Goal: Transaction & Acquisition: Download file/media

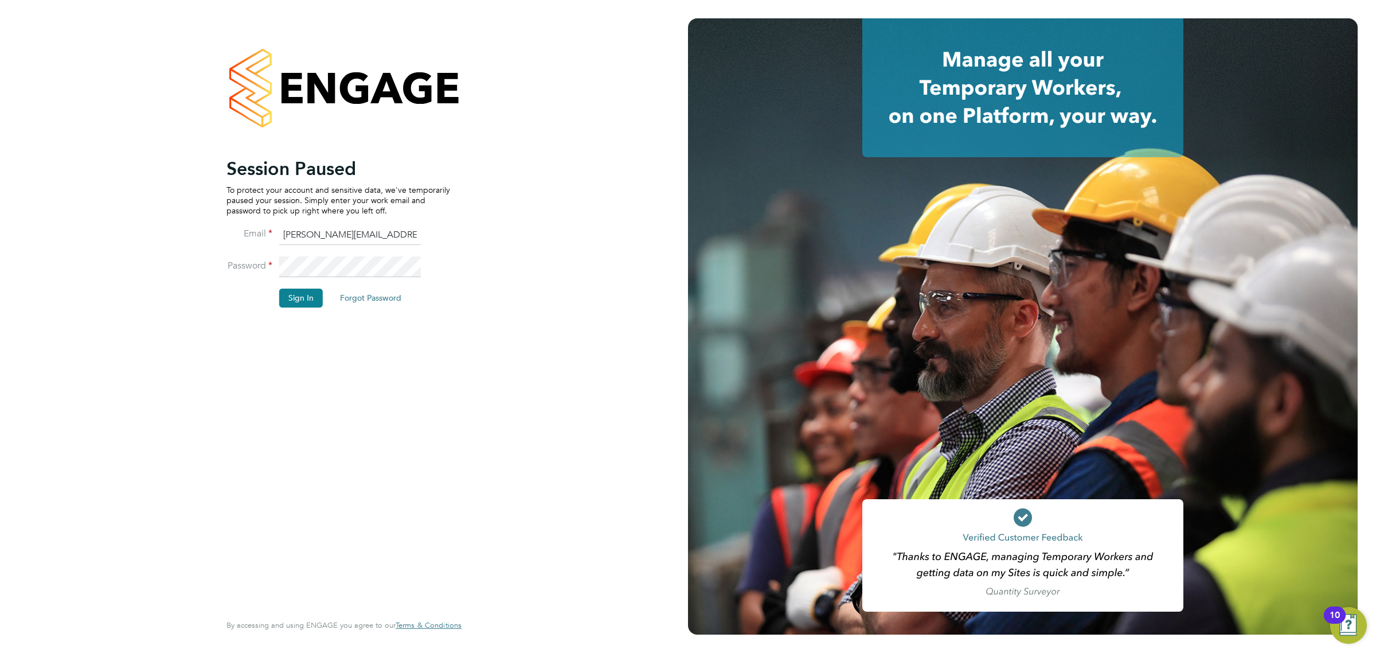
click at [457, 360] on div "Session Paused To protect your account and sensitive data, we've temporarily pa…" at bounding box center [343, 323] width 235 height 611
click at [311, 291] on button "Sign In" at bounding box center [301, 297] width 44 height 18
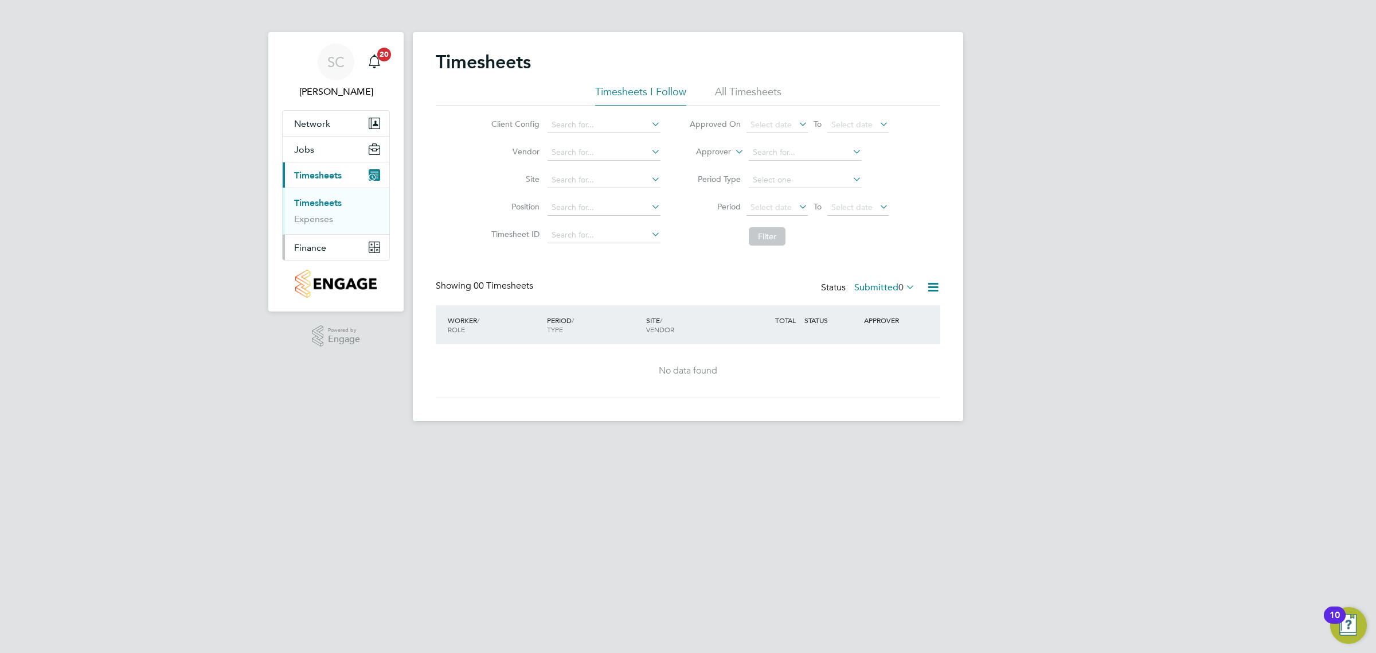
click at [314, 247] on span "Finance" at bounding box center [310, 247] width 32 height 11
click at [337, 230] on link "Invoices & Credit Notes" at bounding box center [330, 234] width 72 height 22
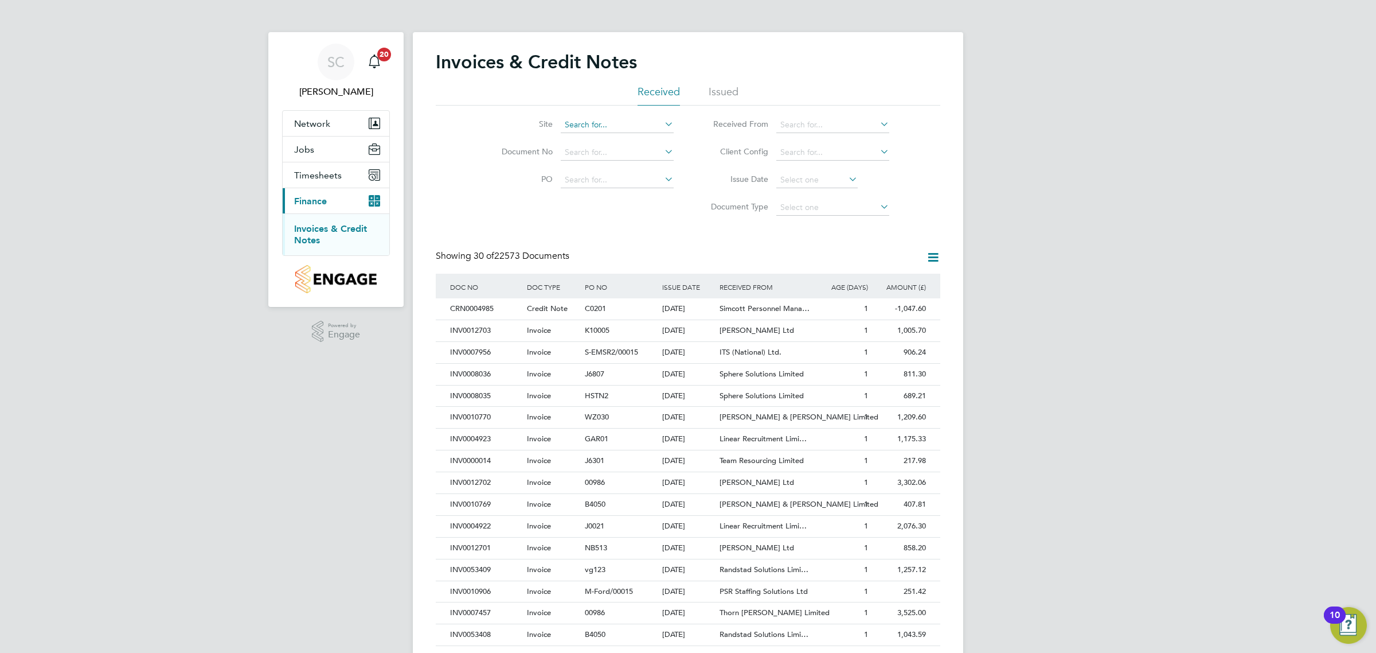
click at [606, 119] on input at bounding box center [617, 125] width 113 height 16
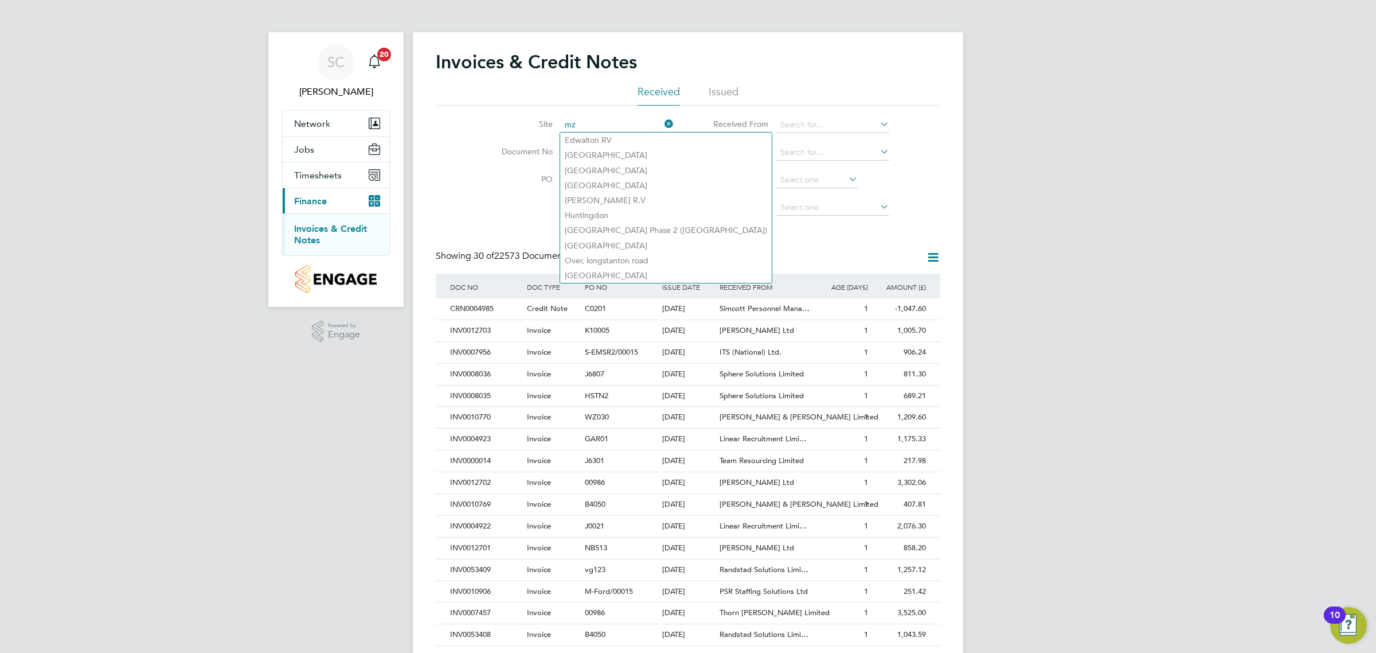
type input "mz"
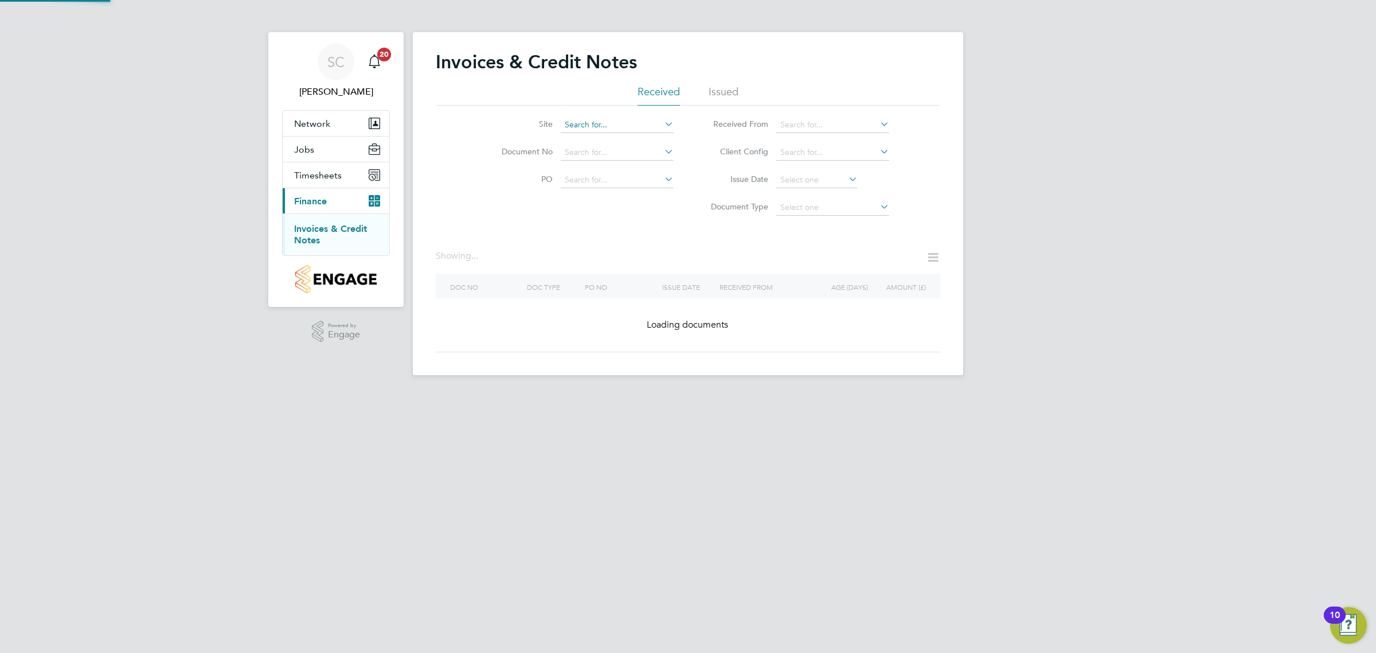
click at [636, 129] on input at bounding box center [617, 125] width 113 height 16
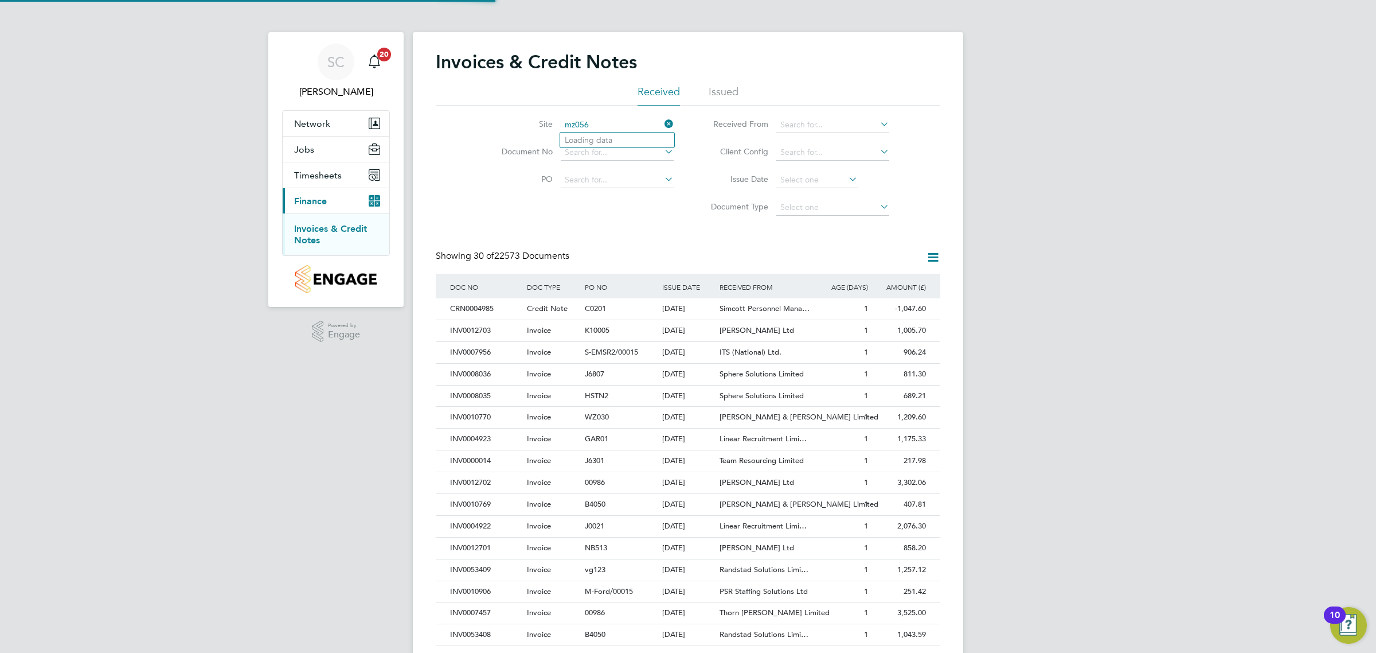
scroll to position [22, 78]
type input "[GEOGRAPHIC_DATA]"
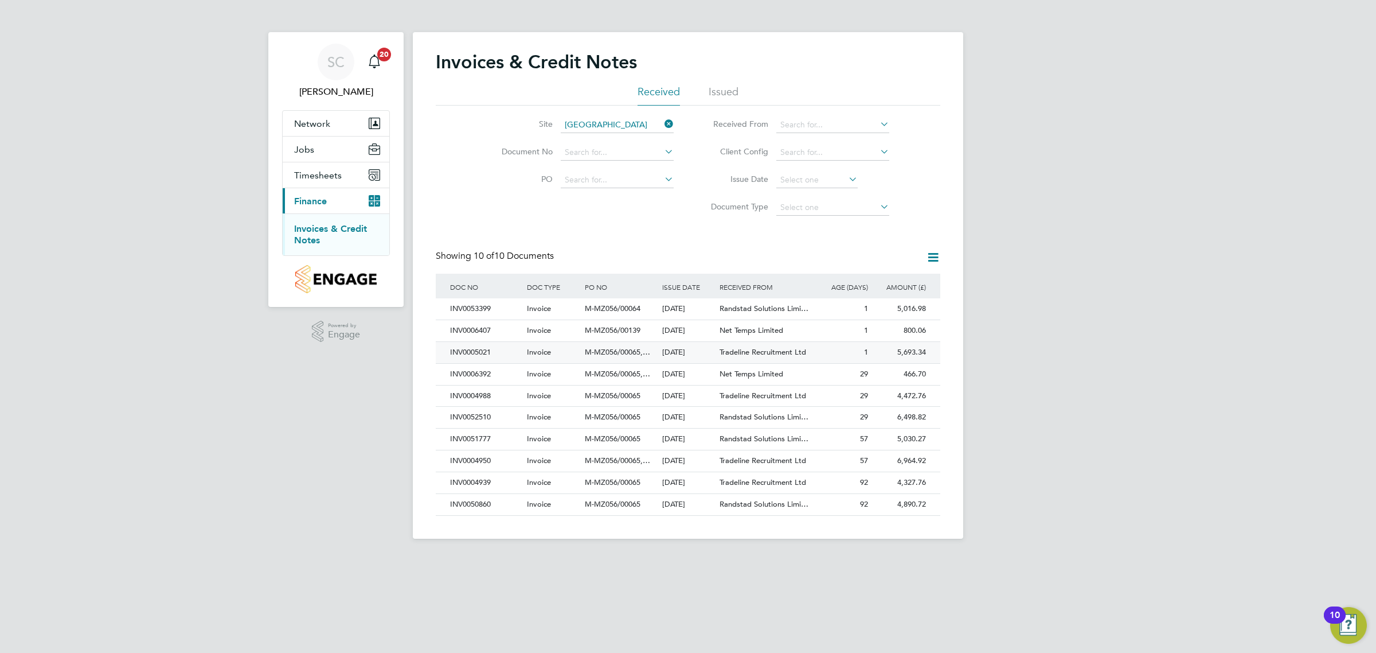
click at [686, 351] on div "[DATE]" at bounding box center [688, 352] width 58 height 21
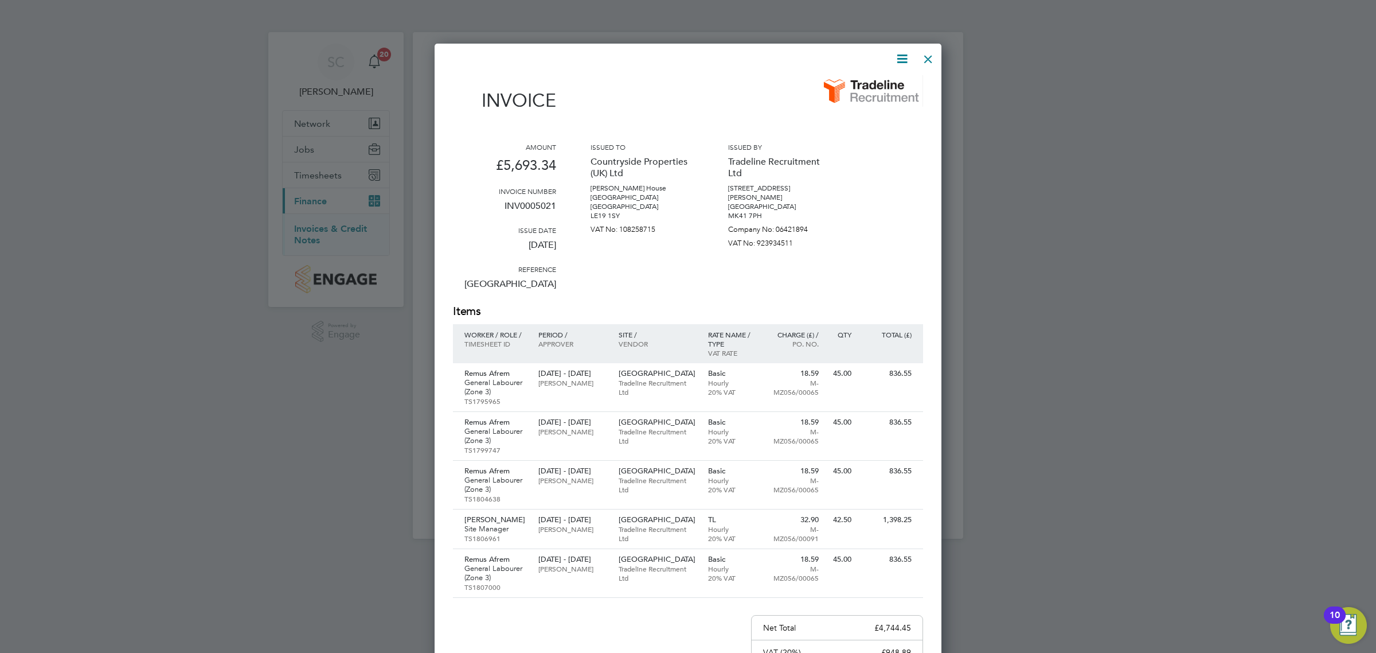
click at [900, 62] on icon at bounding box center [902, 59] width 14 height 14
click at [889, 87] on li "Download Invoice" at bounding box center [866, 86] width 79 height 16
click at [929, 53] on div at bounding box center [928, 56] width 21 height 21
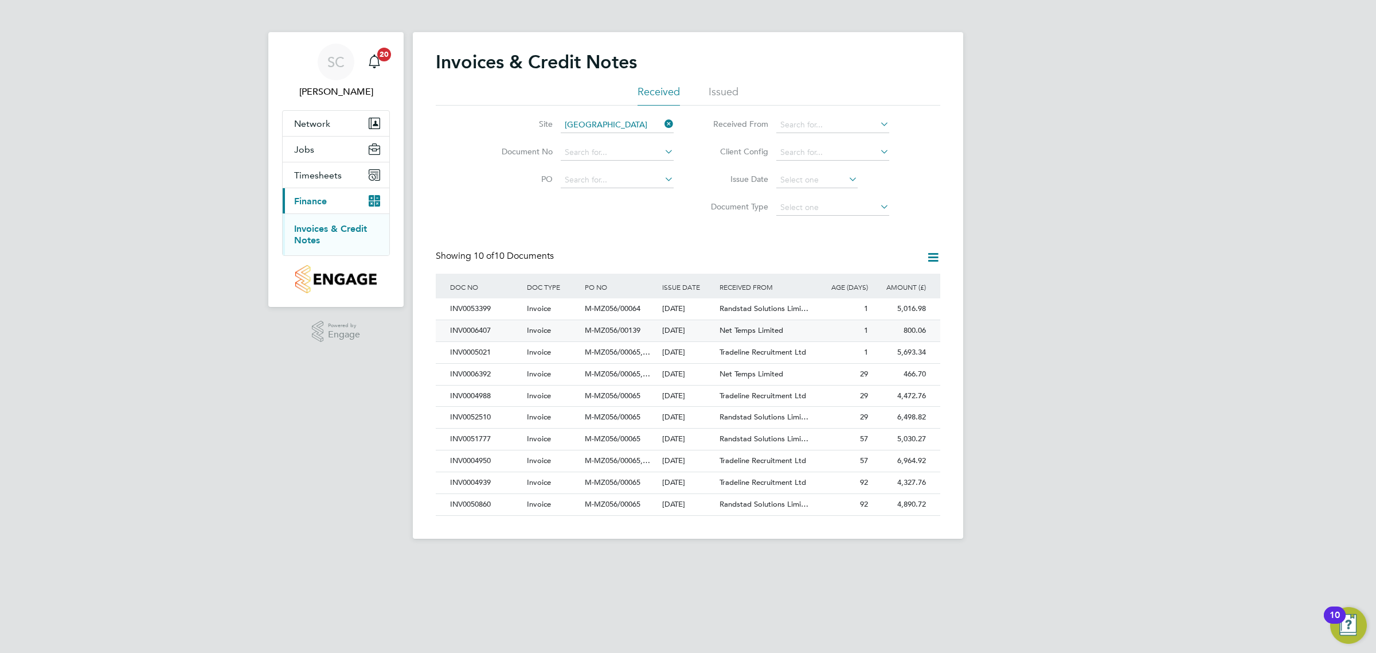
click at [850, 333] on div "1" at bounding box center [842, 330] width 58 height 21
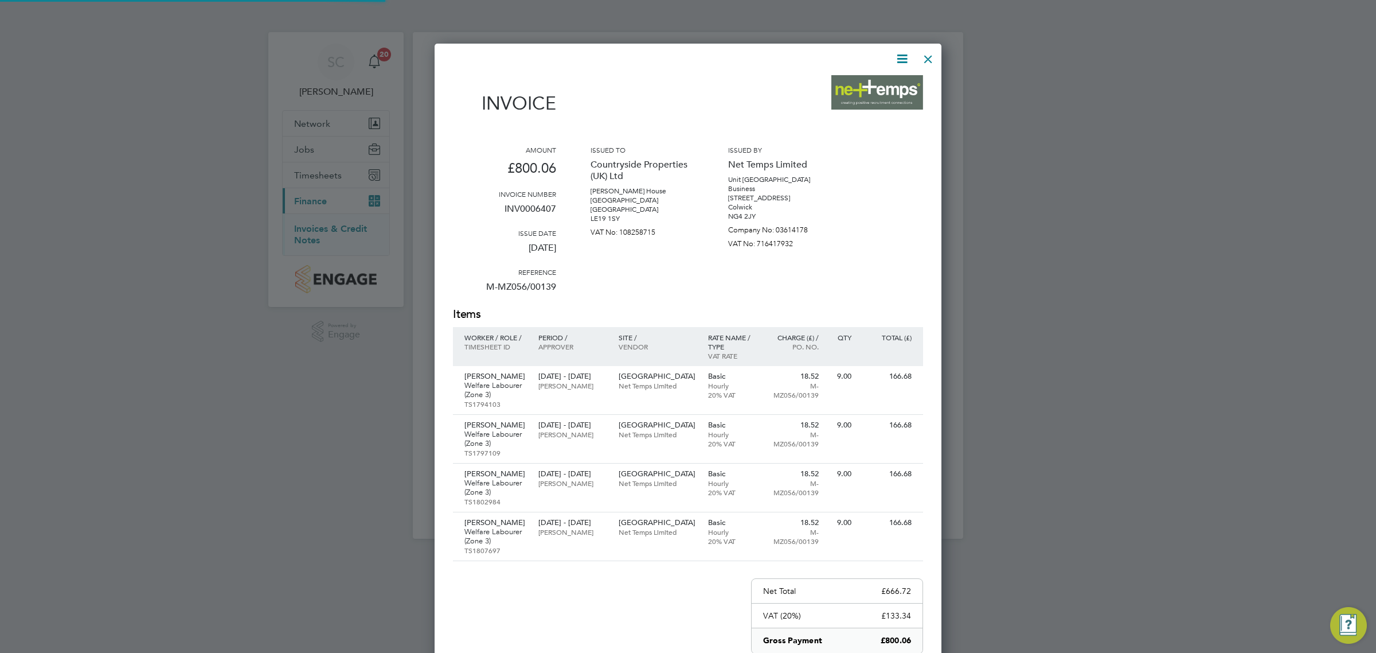
scroll to position [758, 507]
click at [895, 64] on icon at bounding box center [902, 59] width 14 height 14
click at [889, 92] on li "Download Invoice" at bounding box center [866, 86] width 79 height 16
click at [1071, 284] on div at bounding box center [688, 326] width 1376 height 653
click at [921, 64] on div at bounding box center [928, 56] width 21 height 21
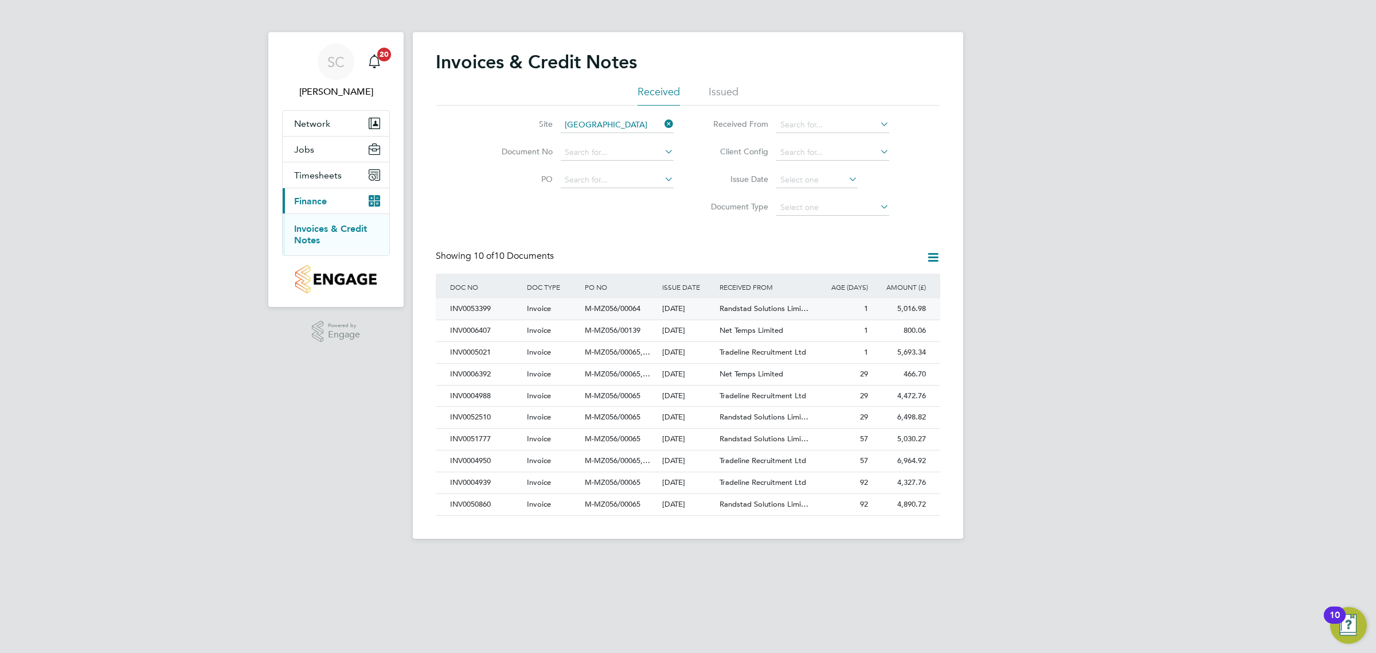
click at [804, 310] on span "Randstad Solutions Limi…" at bounding box center [764, 308] width 89 height 10
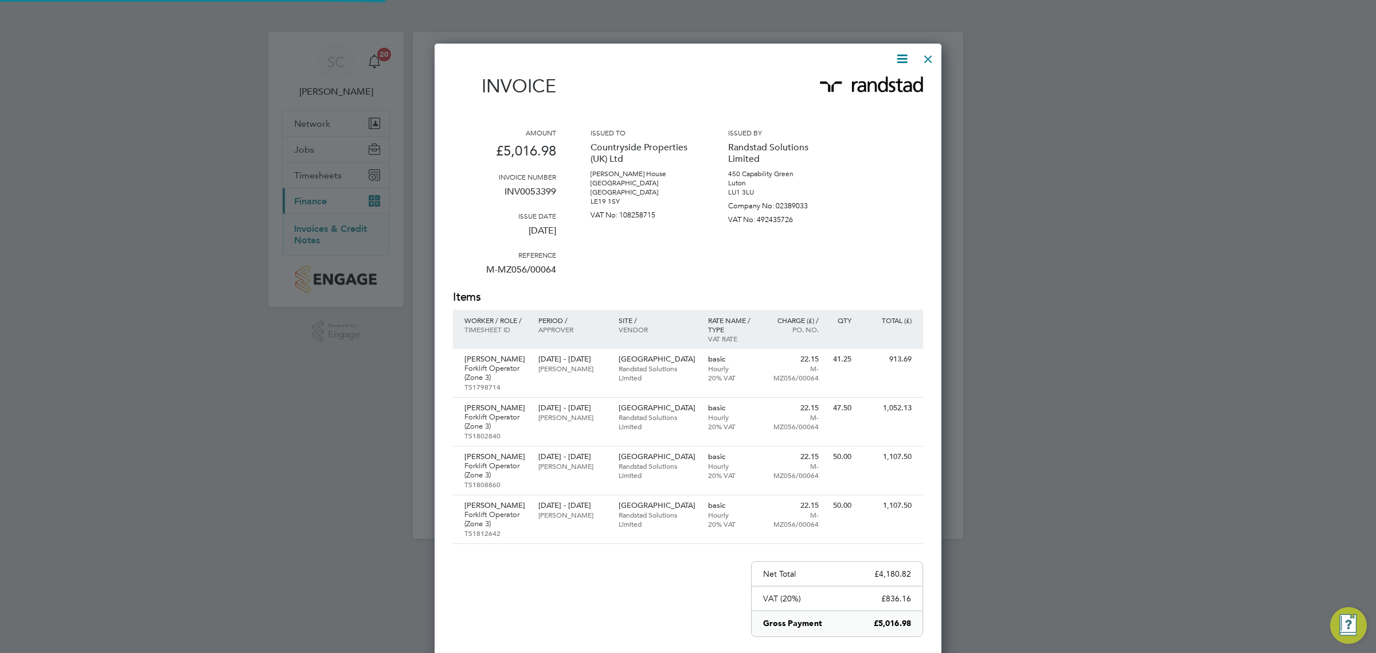
scroll to position [741, 507]
click at [907, 61] on icon at bounding box center [902, 59] width 14 height 14
click at [876, 83] on li "Download Invoice" at bounding box center [866, 86] width 79 height 16
click at [1049, 420] on div at bounding box center [688, 326] width 1376 height 653
click at [923, 53] on div at bounding box center [928, 56] width 21 height 21
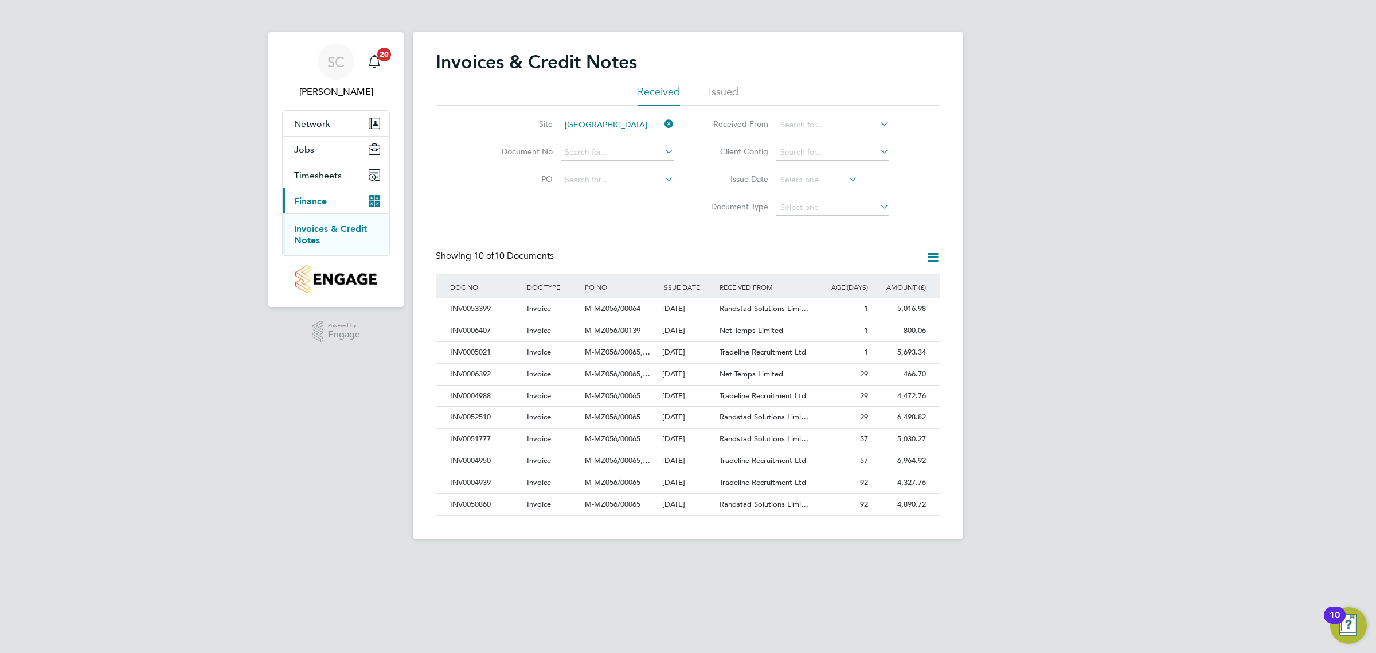
click at [1231, 239] on div "SC [PERSON_NAME] Notifications 20 Applications: Network Team Members Sites Work…" at bounding box center [688, 278] width 1376 height 557
click at [924, 308] on div "5,016.98 Unpaid" at bounding box center [900, 308] width 58 height 21
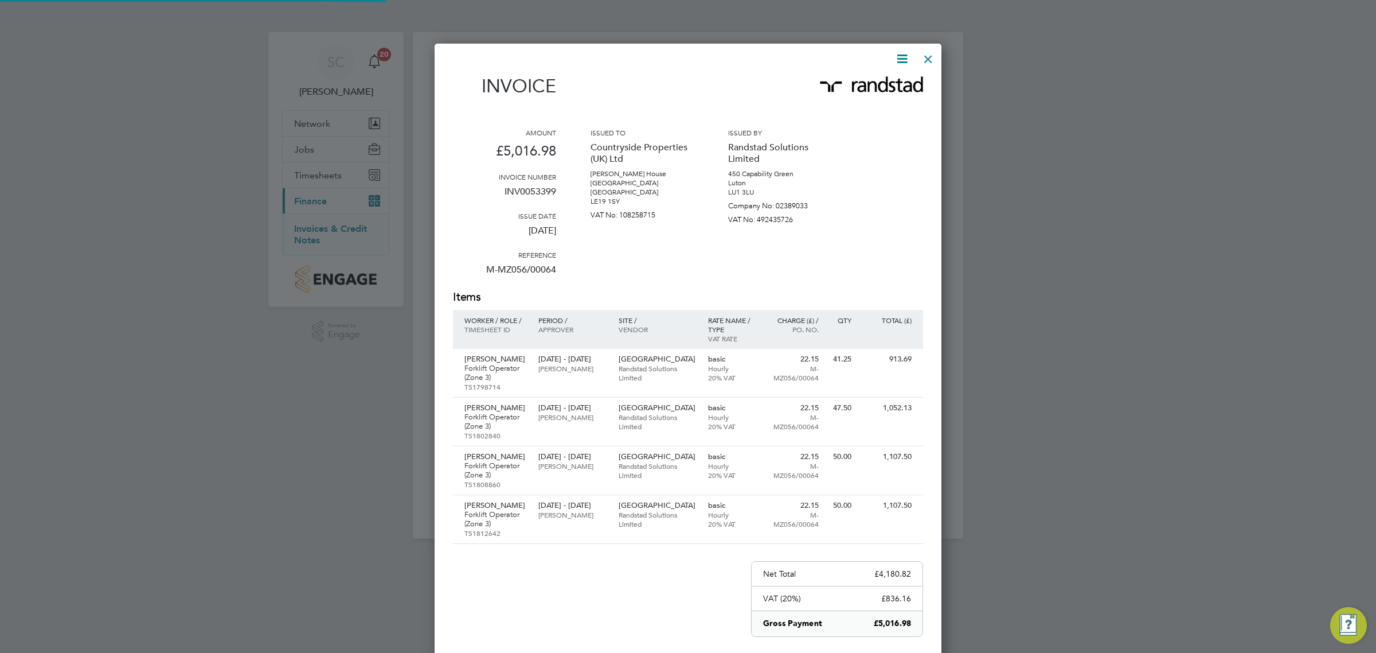
scroll to position [741, 507]
click at [918, 61] on div at bounding box center [928, 56] width 21 height 21
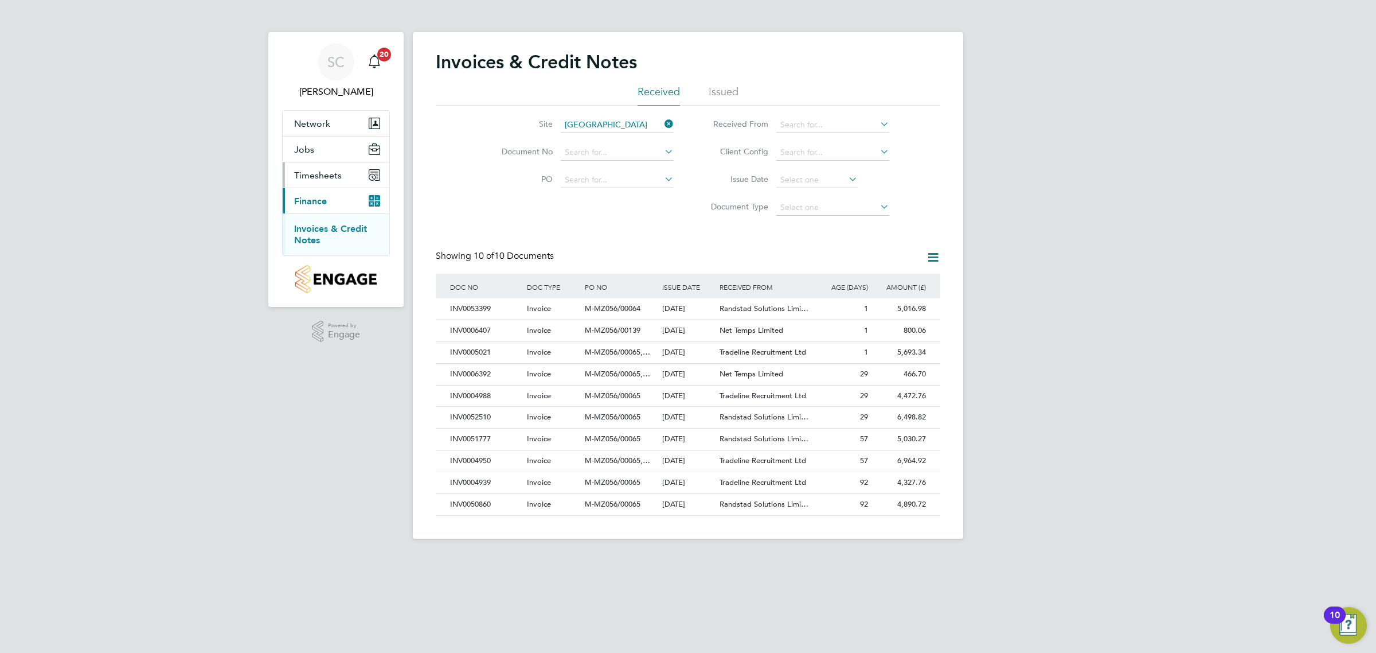
click at [322, 185] on button "Timesheets" at bounding box center [336, 174] width 107 height 25
click at [331, 174] on span "Timesheets" at bounding box center [318, 175] width 48 height 11
click at [326, 207] on link "Timesheets" at bounding box center [318, 202] width 48 height 11
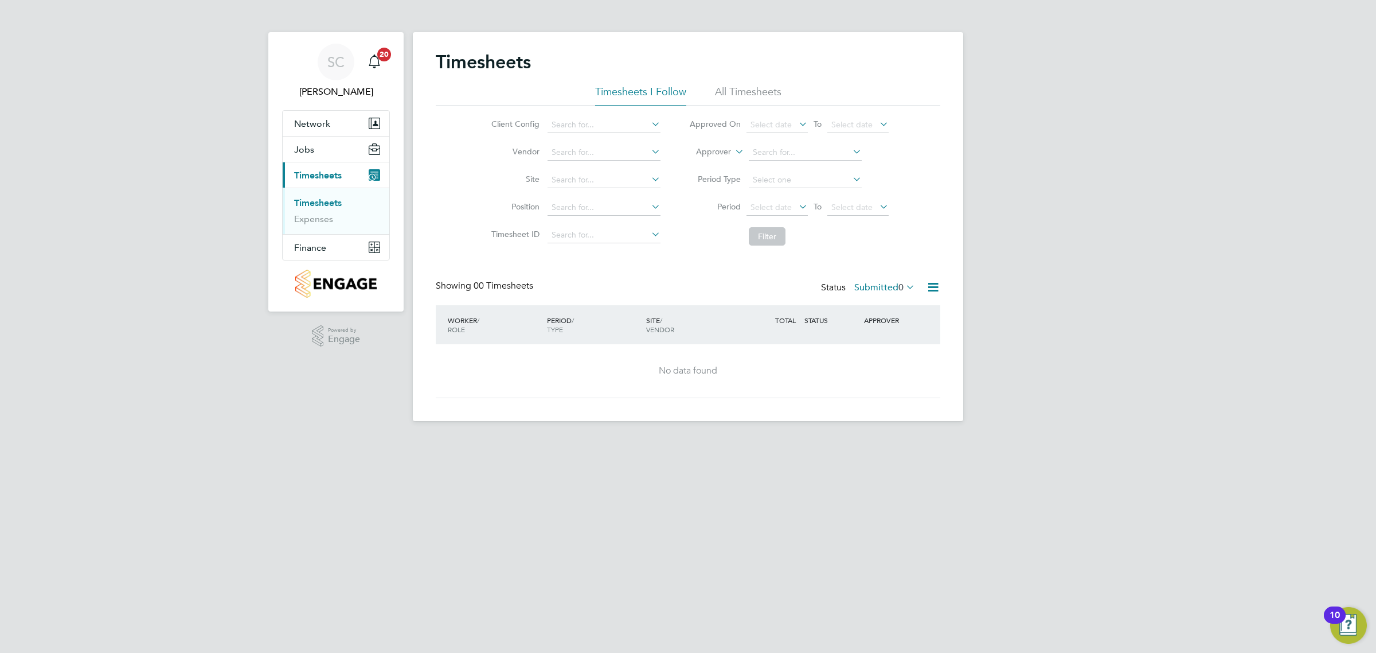
click at [895, 295] on div "Status Submitted 0" at bounding box center [869, 288] width 96 height 16
click at [886, 286] on label "Submitted 0" at bounding box center [884, 287] width 61 height 11
click at [901, 357] on li "Approved" at bounding box center [877, 357] width 53 height 16
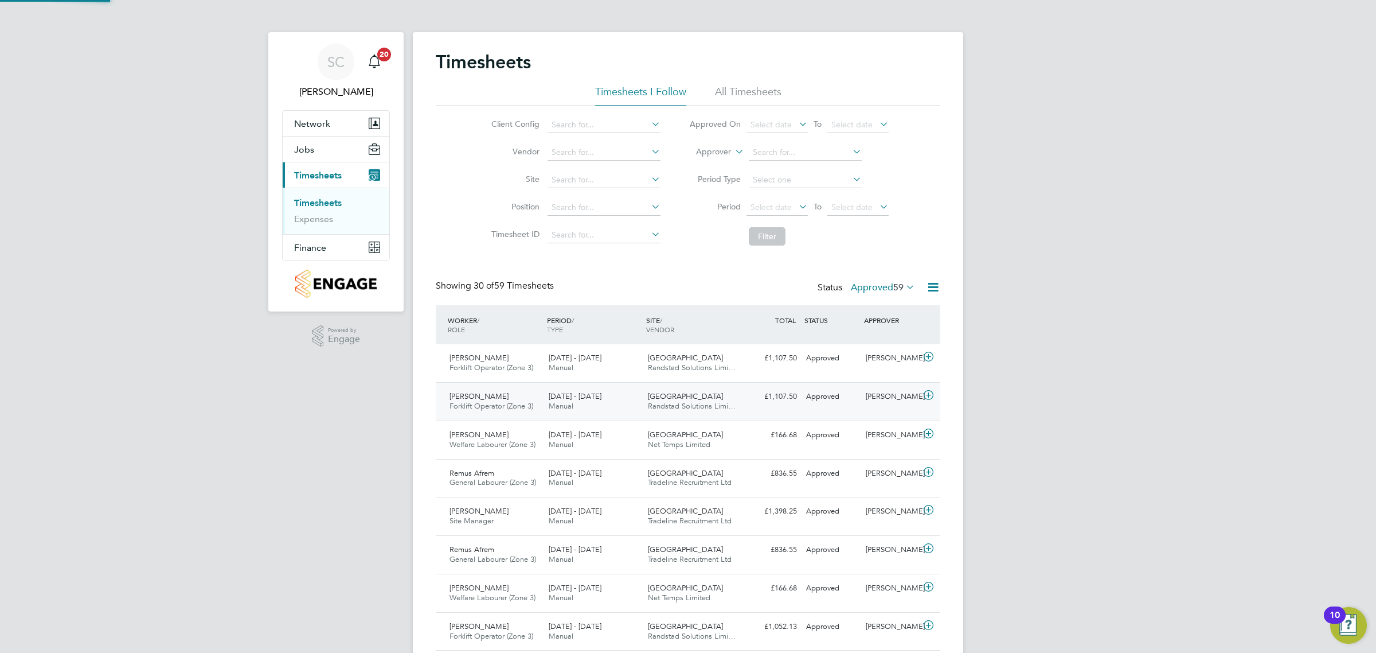
scroll to position [29, 99]
